Goal: Task Accomplishment & Management: Manage account settings

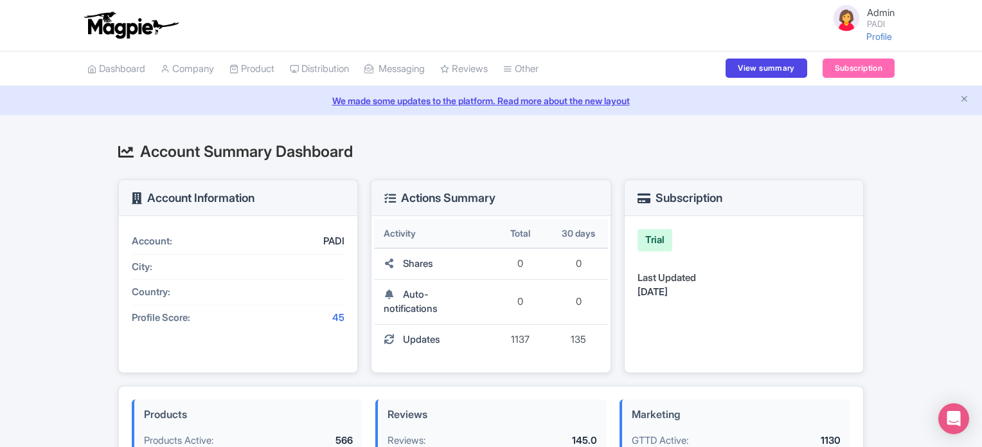
click at [30, 249] on div "Account Summary Dashboard Account Information Account: PADI City: Country: Prof…" at bounding box center [491, 434] width 982 height 608
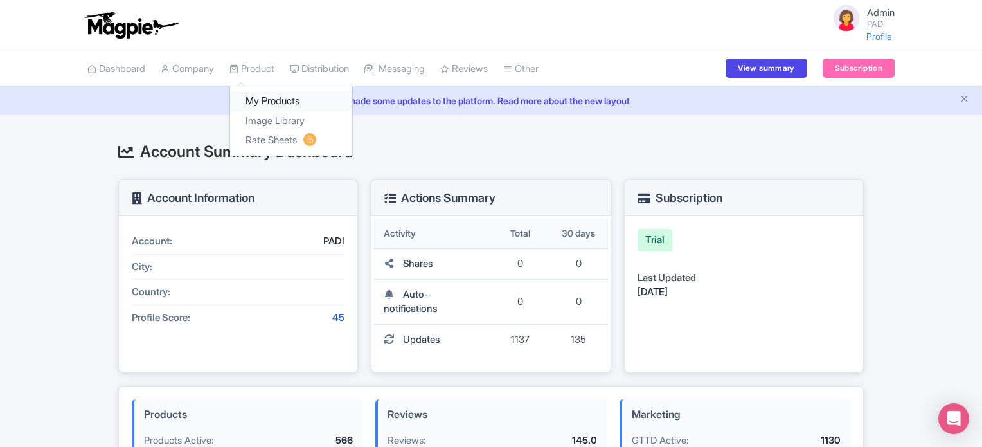
click at [263, 94] on link "My Products" at bounding box center [291, 101] width 122 height 20
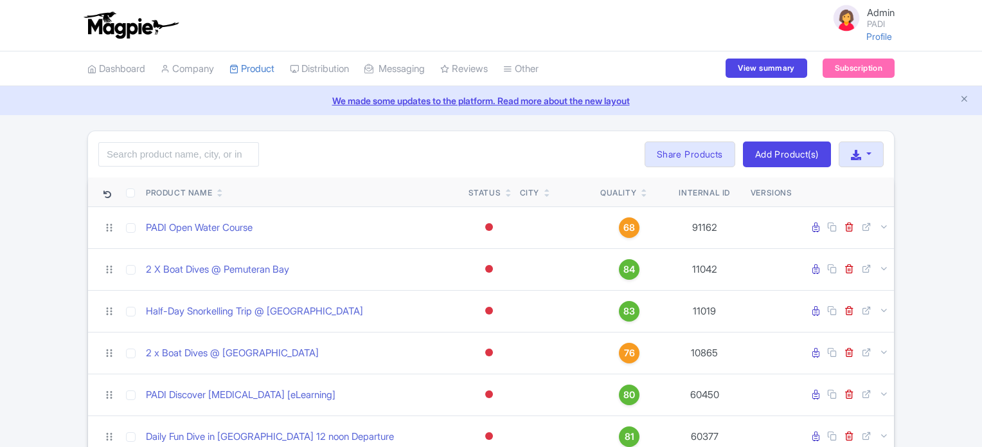
click at [193, 158] on input "search" at bounding box center [178, 154] width 161 height 24
type input "Nusa Lembongan PADI Open Water Diving Lessons: Your gateway to the underwater w…"
click button "Search" at bounding box center [0, 0] width 0 height 0
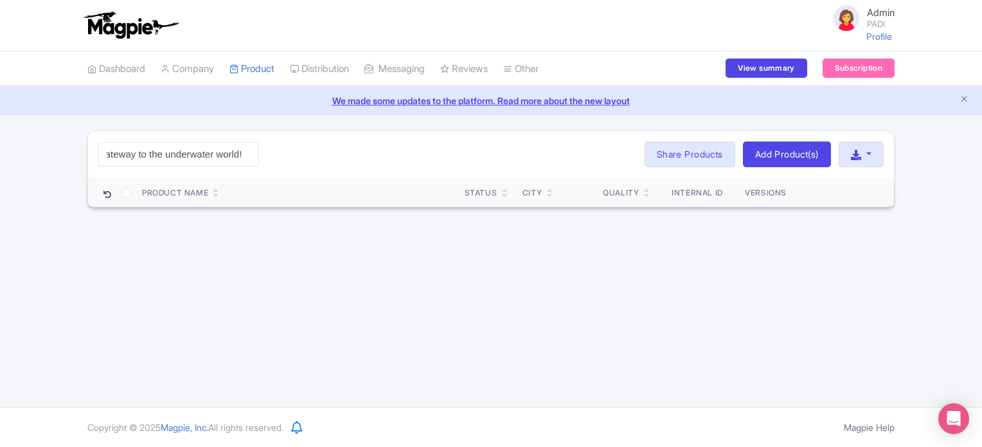
click at [244, 156] on input "Nusa Lembongan PADI Open Water Diving Lessons: Your gateway to the underwater w…" at bounding box center [178, 154] width 161 height 24
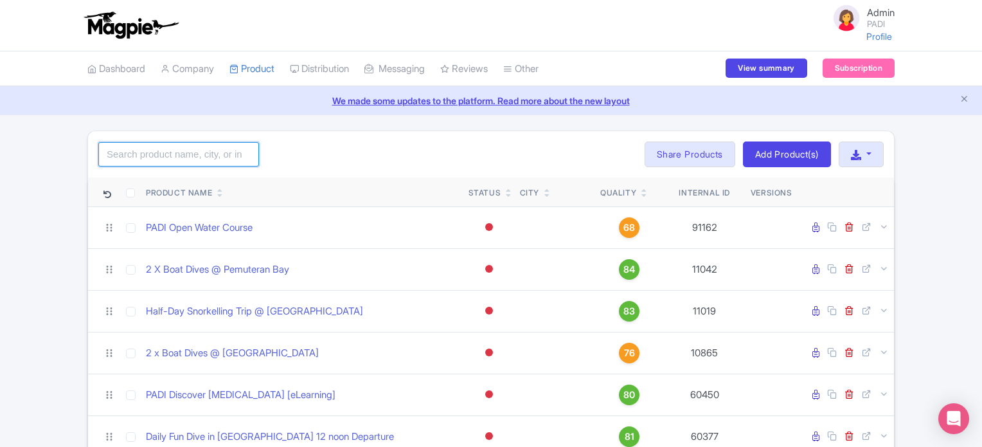
click at [183, 151] on input "search" at bounding box center [178, 154] width 161 height 24
paste input "Nusa Lembongan"
type input "Nusa Lembongan"
click button "Search" at bounding box center [0, 0] width 0 height 0
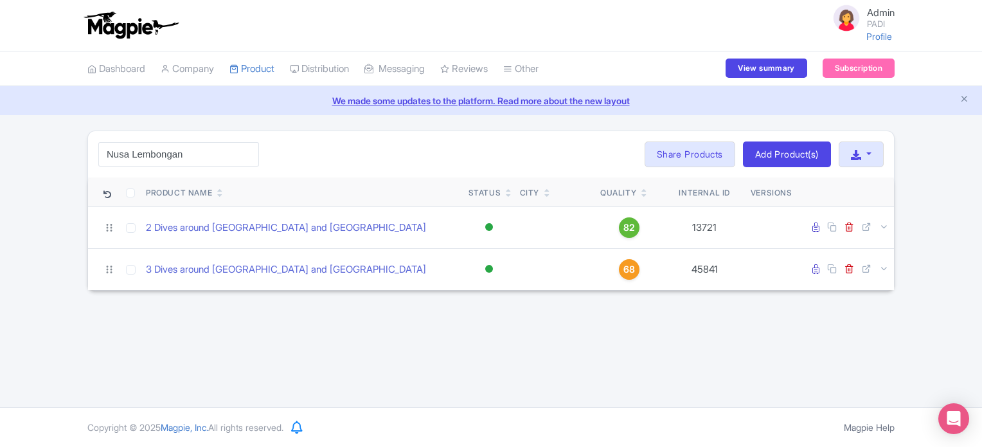
click at [303, 153] on div "Nusa Lembongan Search Bulk Actions Delete Add to Collection Translate Share Pro…" at bounding box center [491, 154] width 806 height 46
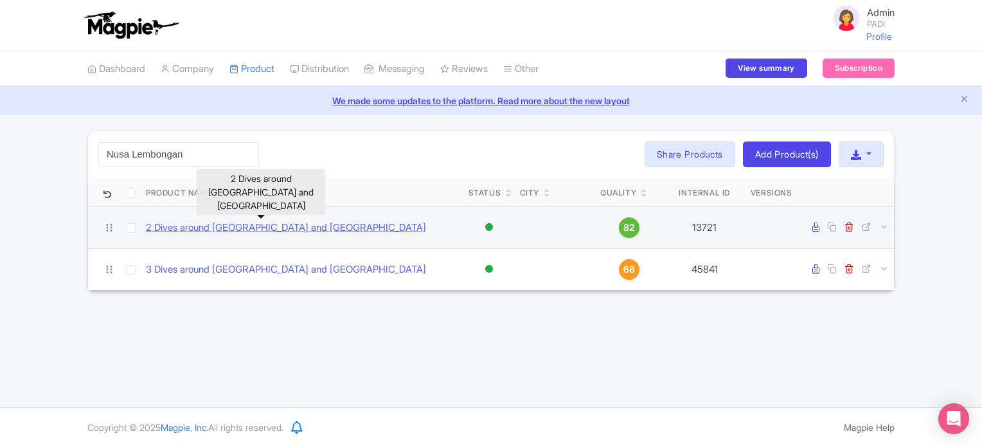
click at [221, 226] on link "2 Dives around [GEOGRAPHIC_DATA] and [GEOGRAPHIC_DATA]" at bounding box center [286, 227] width 280 height 15
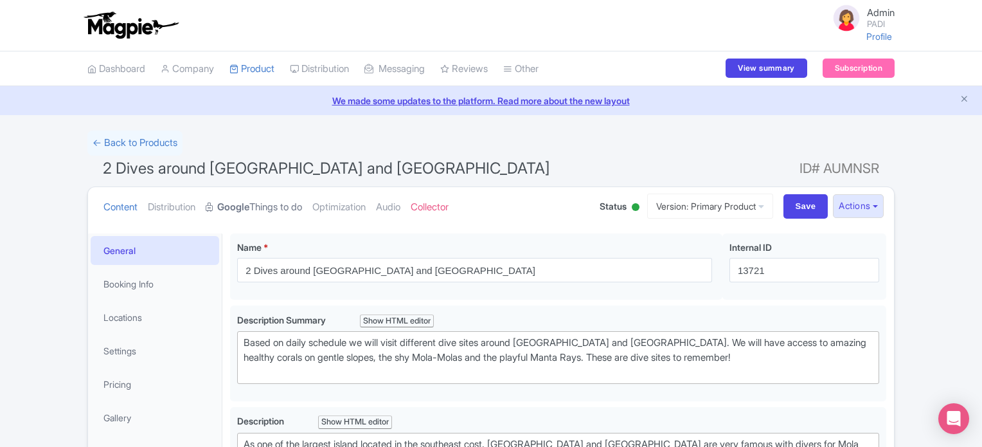
click at [261, 208] on link "Google Things to do" at bounding box center [254, 207] width 96 height 40
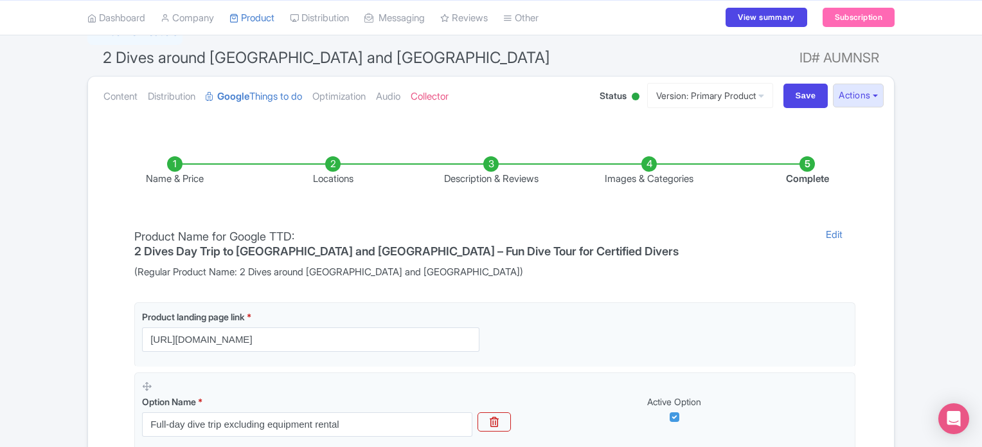
scroll to position [129, 0]
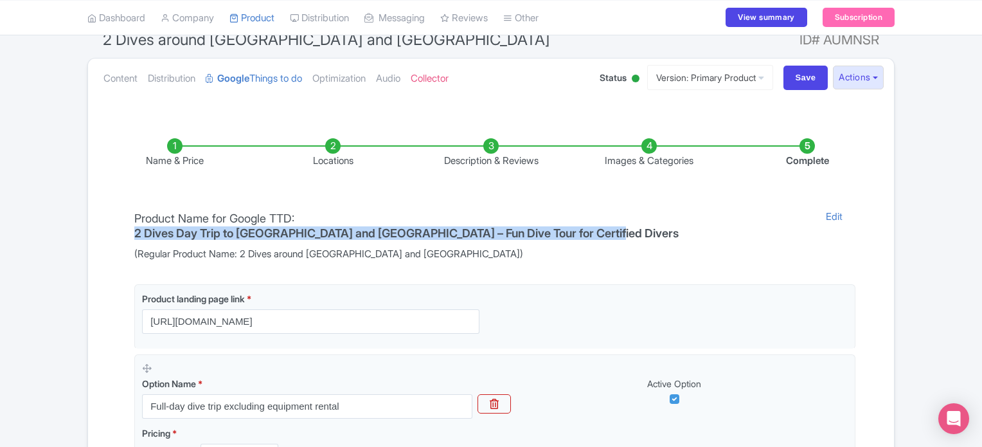
drag, startPoint x: 784, startPoint y: 219, endPoint x: 301, endPoint y: 221, distance: 483.8
click at [301, 221] on div "Product Name for Google TTD: 2 Dives Day Trip to [GEOGRAPHIC_DATA] and [GEOGRAP…" at bounding box center [470, 235] width 686 height 52
copy div "2 Dives Day Trip to [GEOGRAPHIC_DATA] and [GEOGRAPHIC_DATA] – Fun Dive Tour for…"
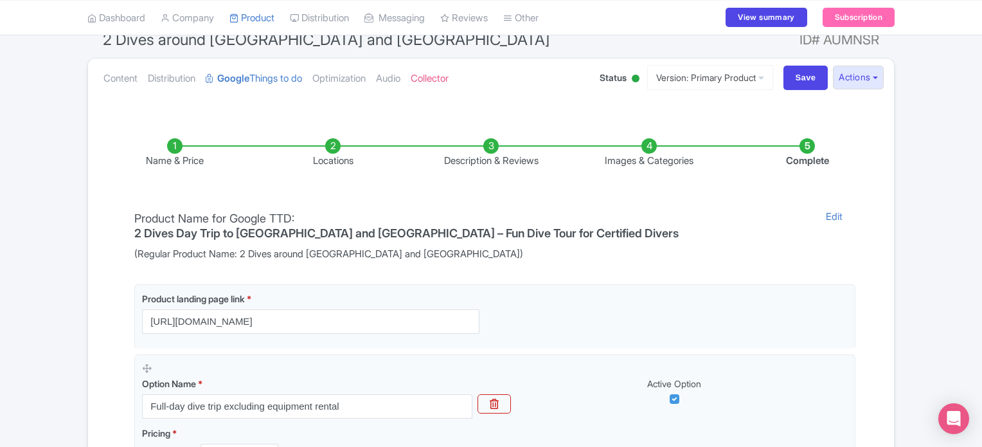
click at [218, 263] on div "Name & Price Locations Description & Reviews Images & Categories Complete Produ…" at bounding box center [491, 387] width 790 height 550
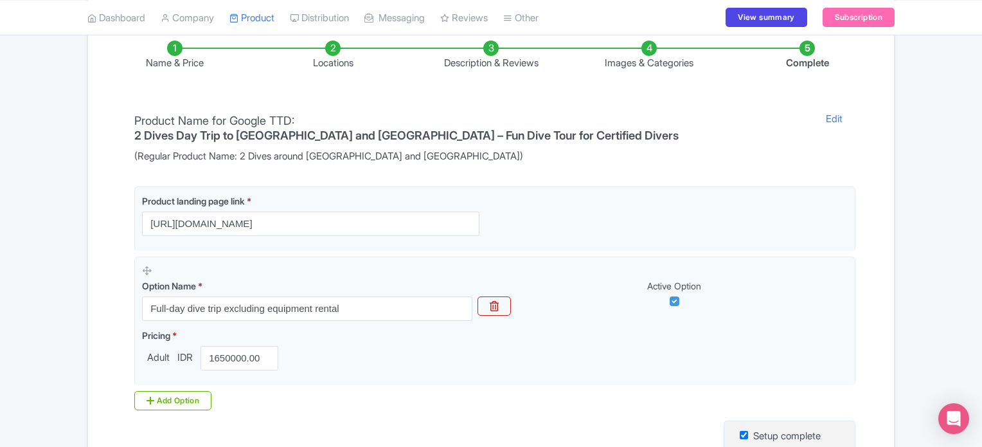
scroll to position [206, 0]
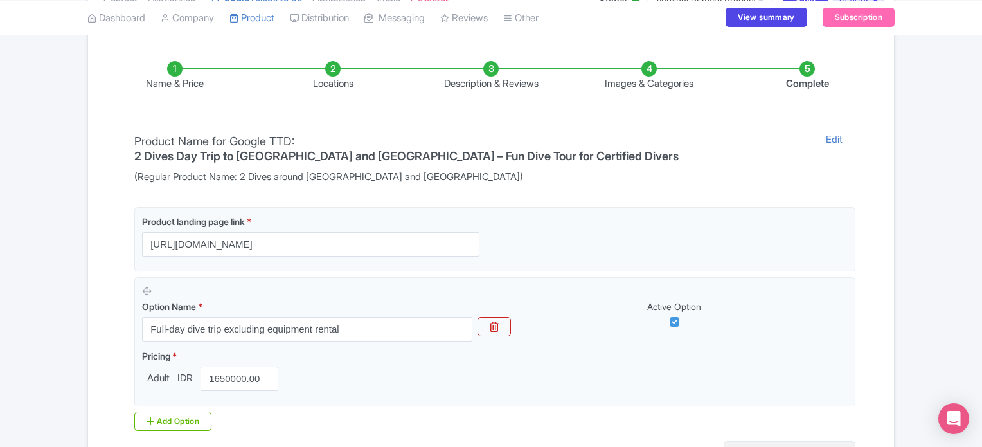
click at [339, 76] on li "Locations" at bounding box center [333, 76] width 158 height 30
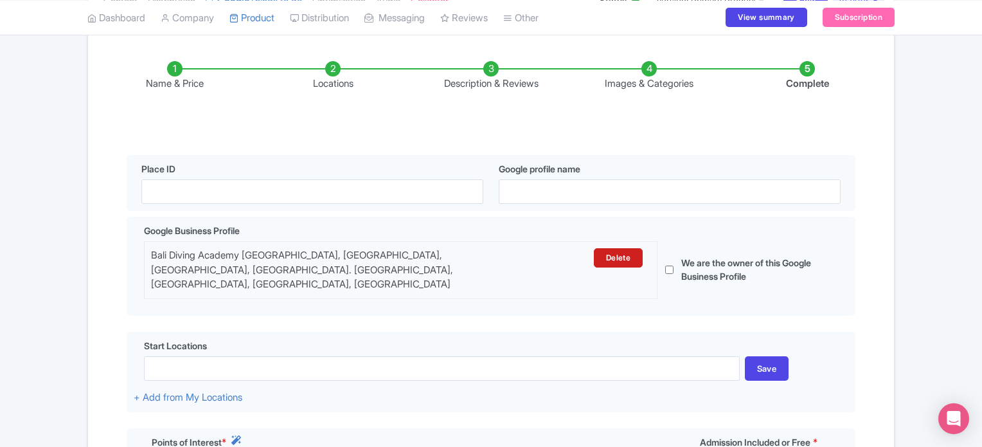
click at [490, 72] on li "Description & Reviews" at bounding box center [491, 76] width 158 height 30
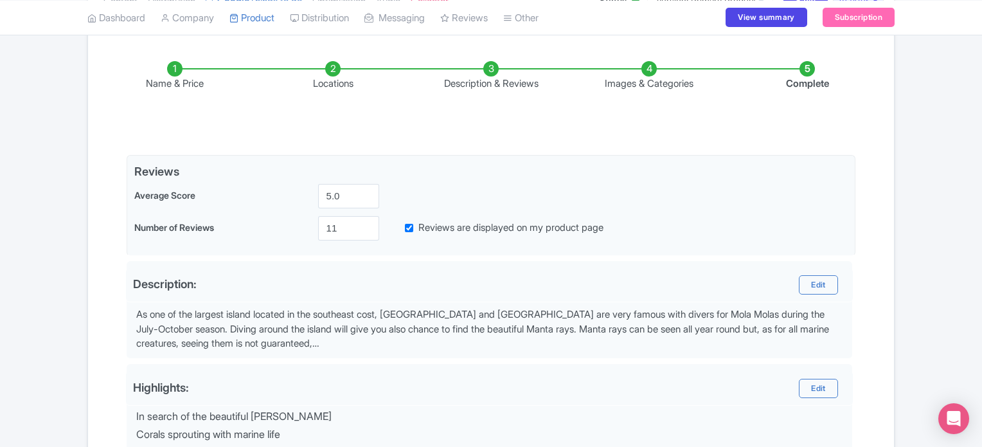
click at [646, 70] on li "Images & Categories" at bounding box center [649, 76] width 158 height 30
